Goal: Task Accomplishment & Management: Manage account settings

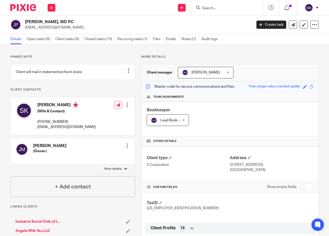
drag, startPoint x: 0, startPoint y: 0, endPoint x: 72, endPoint y: 8, distance: 72.1
click at [72, 8] on div "Send new email Create task Add client Request signature Get Support Contact Sup…" at bounding box center [195, 7] width 269 height 15
click at [198, 8] on icon at bounding box center [198, 8] width 4 height 4
click at [206, 6] on input "Search" at bounding box center [224, 8] width 46 height 5
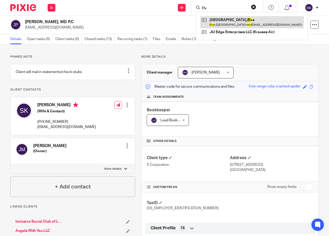
type input "Elv"
click at [252, 20] on link at bounding box center [252, 22] width 104 height 12
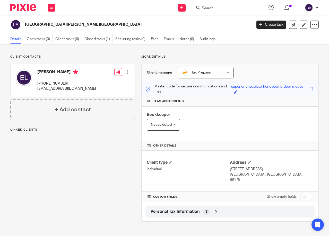
click at [180, 209] on span "Personal Tax Information" at bounding box center [175, 211] width 49 height 5
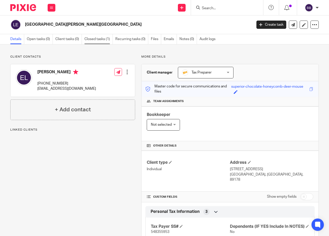
click at [102, 37] on link "Closed tasks (1)" at bounding box center [98, 39] width 28 height 10
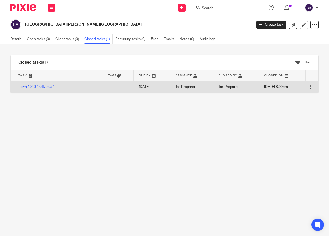
click at [45, 86] on link "Form 1040 (Individual)" at bounding box center [36, 87] width 36 height 4
